Goal: Find specific page/section: Find specific page/section

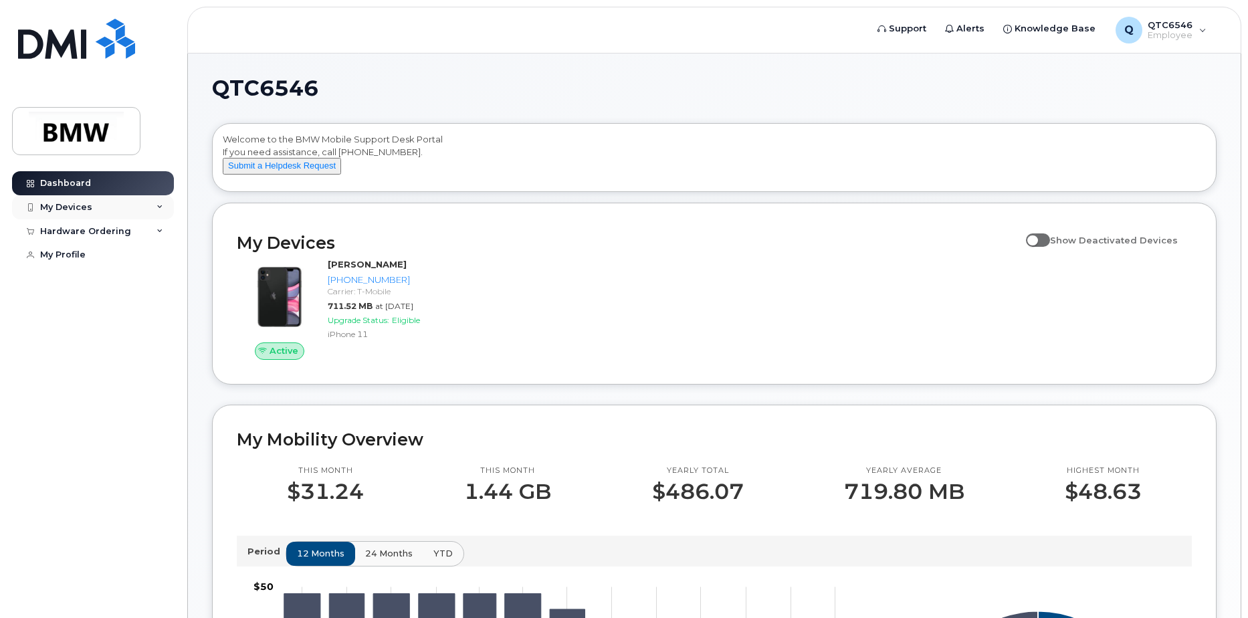
click at [161, 205] on icon at bounding box center [159, 207] width 7 height 7
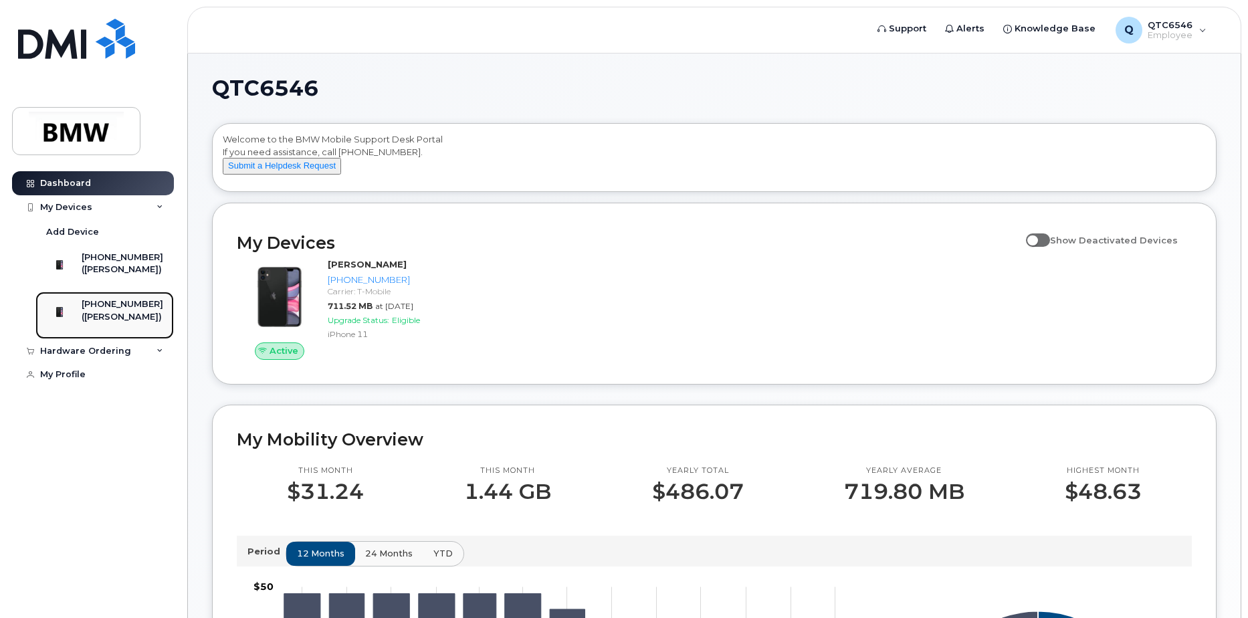
click at [135, 308] on link "[PHONE_NUMBER] ([PERSON_NAME])" at bounding box center [104, 314] width 138 height 47
click at [130, 323] on div "([PERSON_NAME])" at bounding box center [123, 317] width 82 height 12
